Goal: Transaction & Acquisition: Download file/media

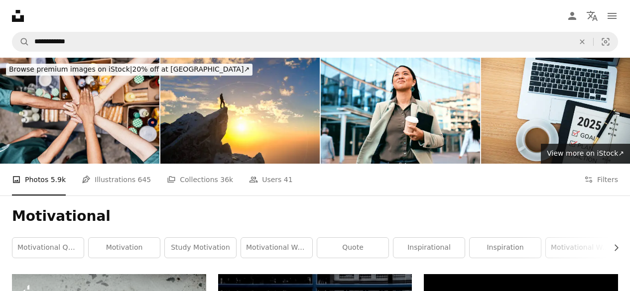
scroll to position [19442, 0]
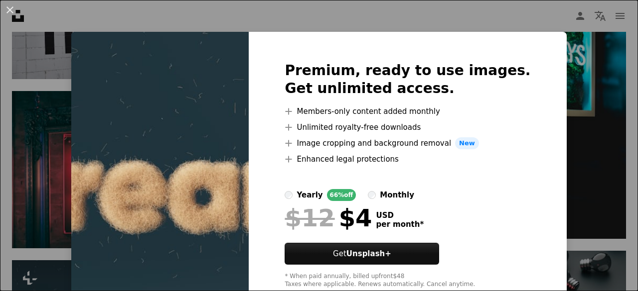
click at [579, 89] on div "An X shape Premium, ready to use images. Get unlimited access. A plus sign Memb…" at bounding box center [319, 145] width 638 height 291
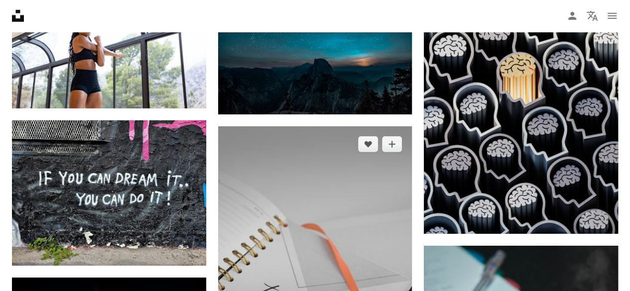
scroll to position [20390, 0]
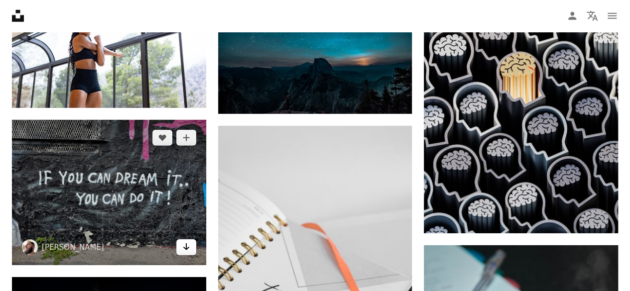
click at [193, 240] on link "Arrow pointing down" at bounding box center [186, 248] width 20 height 16
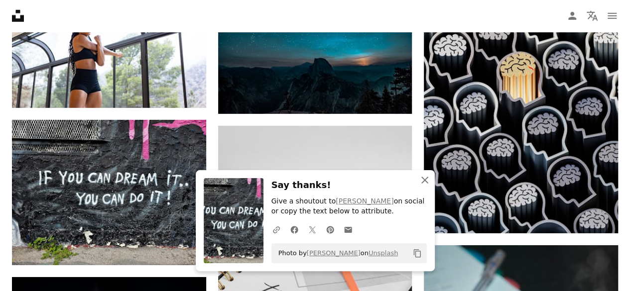
click at [426, 178] on icon "button" at bounding box center [425, 180] width 7 height 7
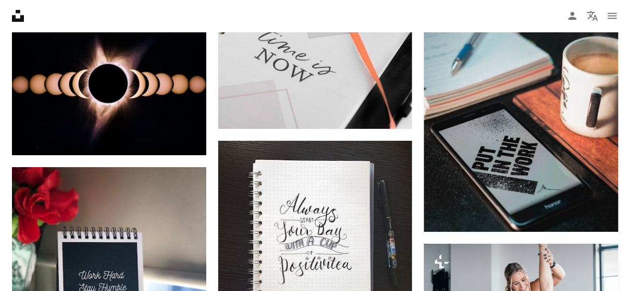
scroll to position [20647, 0]
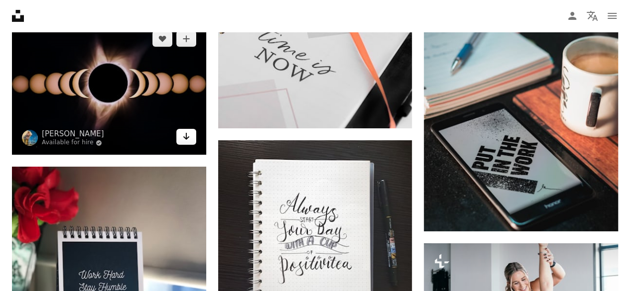
click at [191, 129] on link "Arrow pointing down" at bounding box center [186, 137] width 20 height 16
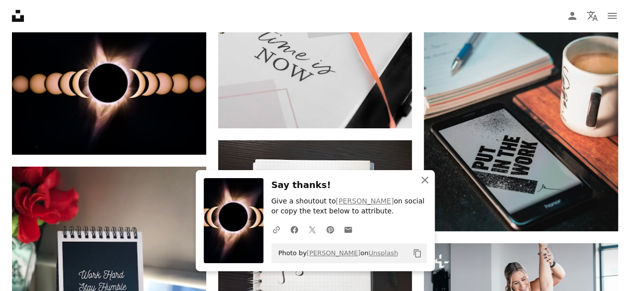
click at [426, 177] on icon "An X shape" at bounding box center [425, 180] width 12 height 12
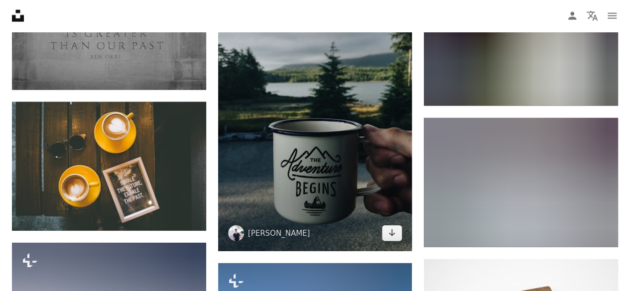
scroll to position [21956, 0]
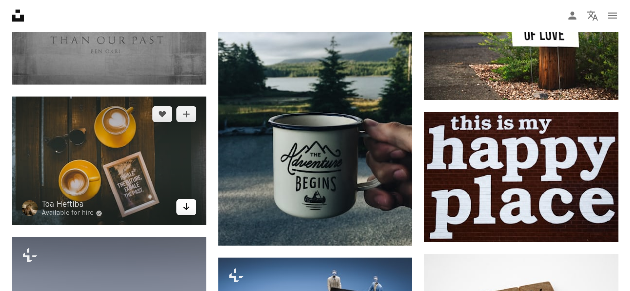
click at [191, 200] on link "Arrow pointing down" at bounding box center [186, 208] width 20 height 16
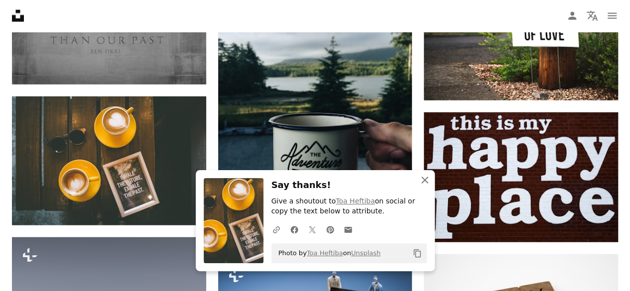
click at [426, 179] on icon "button" at bounding box center [425, 180] width 7 height 7
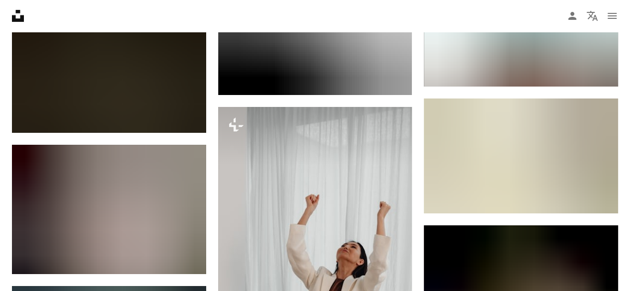
scroll to position [22561, 0]
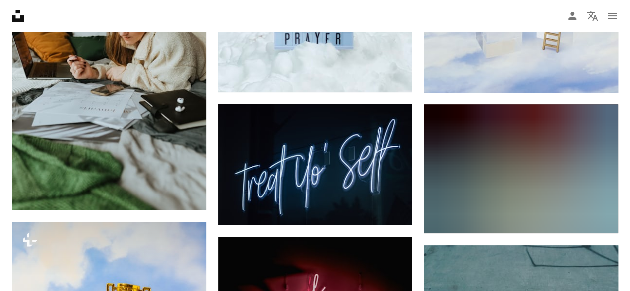
scroll to position [24726, 0]
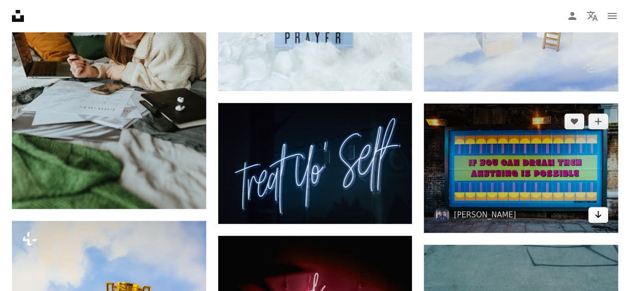
click at [602, 209] on icon "Arrow pointing down" at bounding box center [598, 215] width 8 height 12
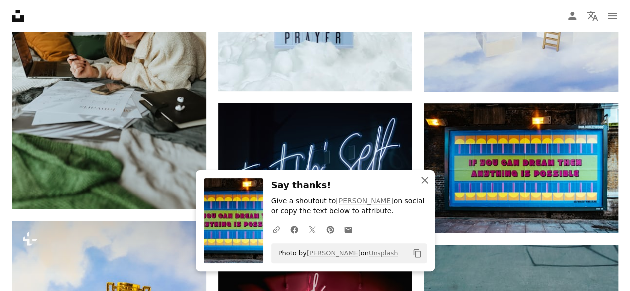
click at [425, 175] on icon "An X shape" at bounding box center [425, 180] width 12 height 12
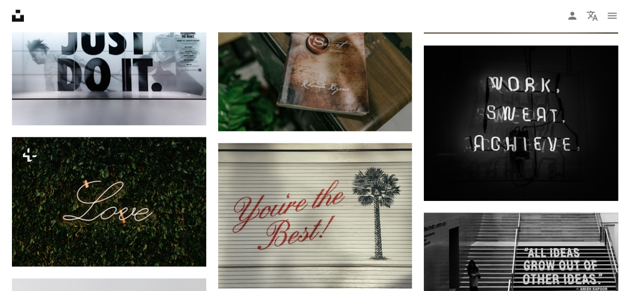
scroll to position [25781, 0]
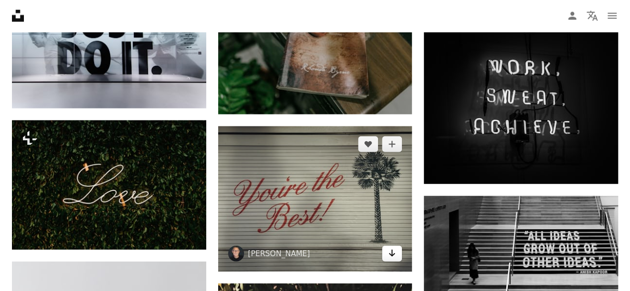
click at [390, 248] on icon "Arrow pointing down" at bounding box center [392, 254] width 8 height 12
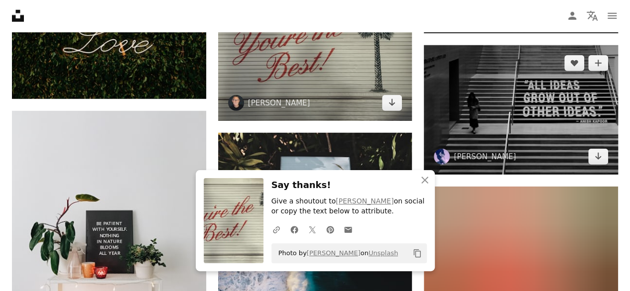
scroll to position [25932, 0]
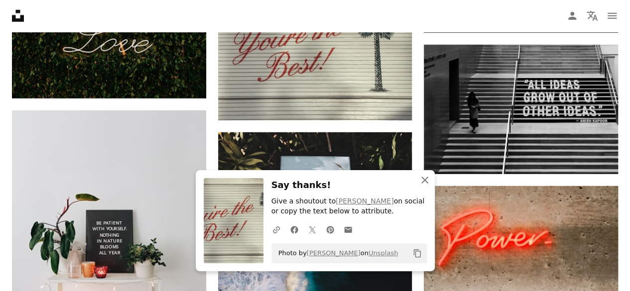
click at [423, 179] on icon "button" at bounding box center [425, 180] width 7 height 7
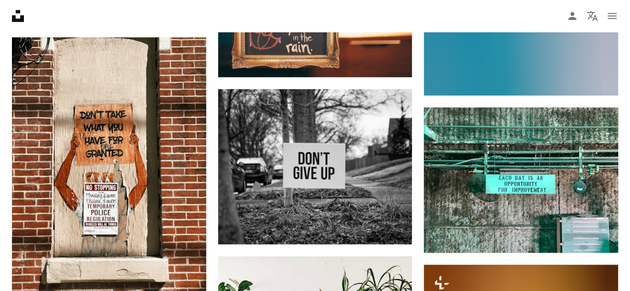
scroll to position [28702, 0]
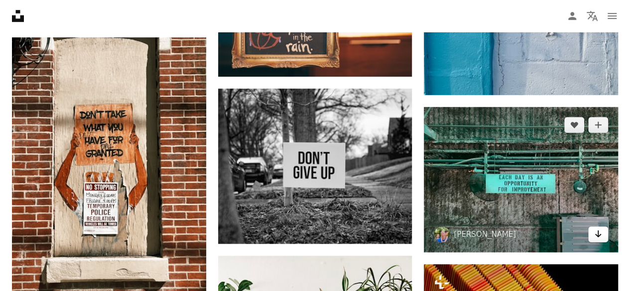
click at [599, 228] on icon "Arrow pointing down" at bounding box center [598, 234] width 8 height 12
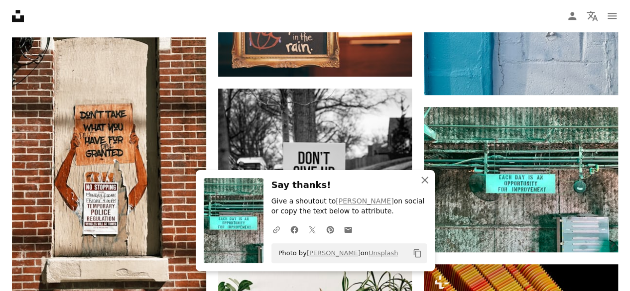
click at [429, 181] on icon "An X shape" at bounding box center [425, 180] width 12 height 12
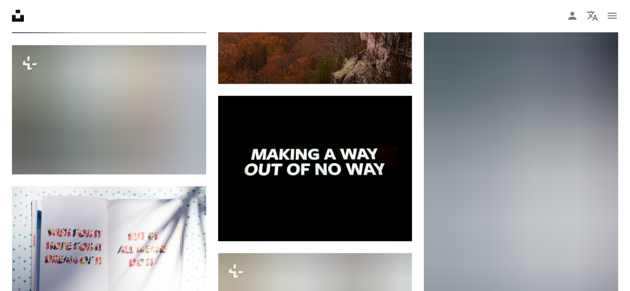
scroll to position [29560, 0]
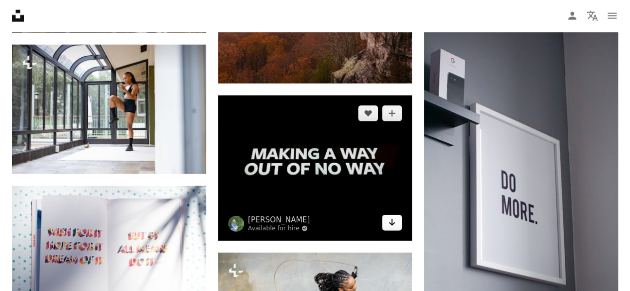
click at [399, 215] on link "Arrow pointing down" at bounding box center [392, 223] width 20 height 16
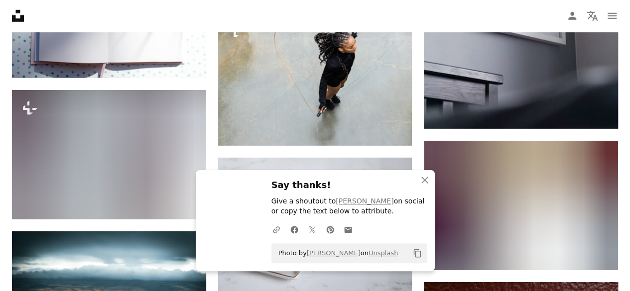
scroll to position [29801, 0]
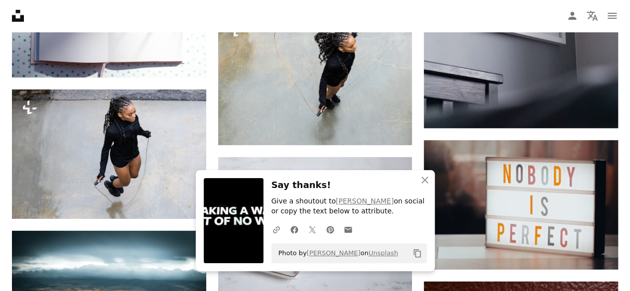
click at [383, 179] on h3 "Say thanks!" at bounding box center [349, 185] width 155 height 14
click at [426, 177] on icon "An X shape" at bounding box center [425, 180] width 12 height 12
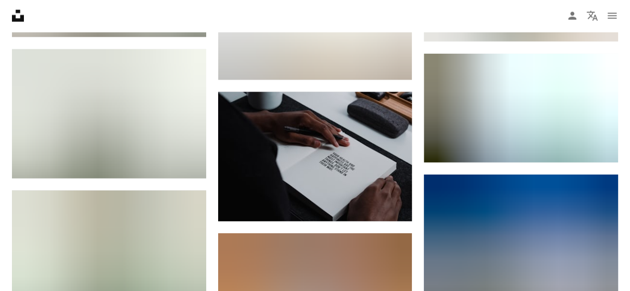
scroll to position [33304, 0]
